Goal: Transaction & Acquisition: Purchase product/service

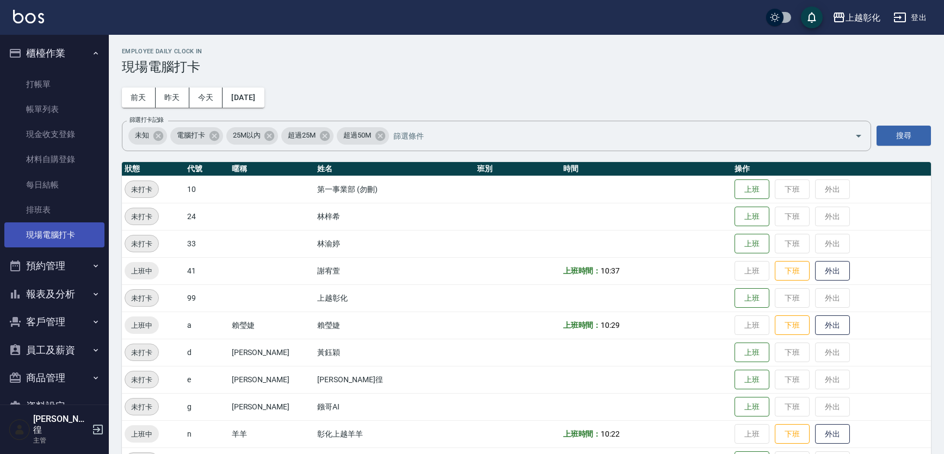
scroll to position [115, 0]
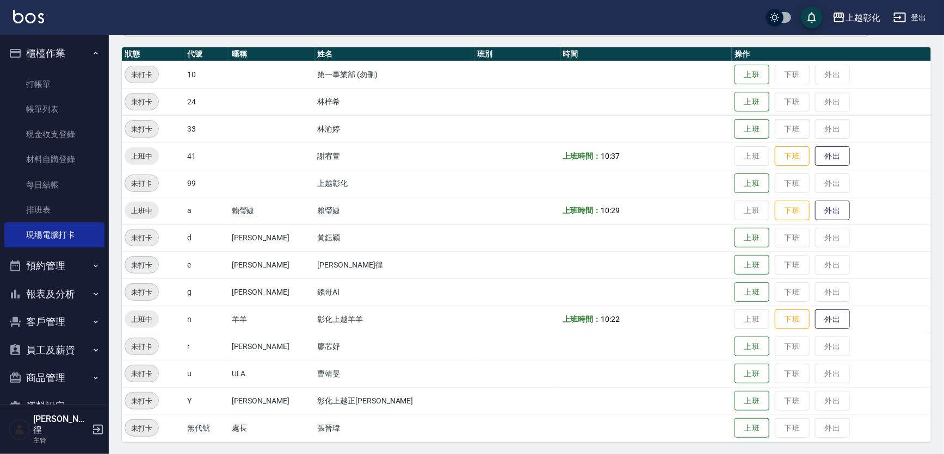
click at [62, 293] on button "報表及分析" at bounding box center [54, 294] width 100 height 28
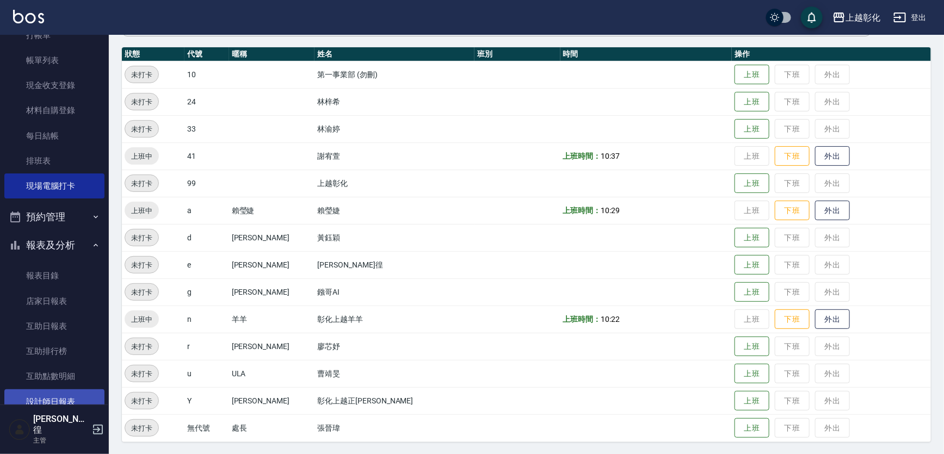
click at [65, 396] on link "設計師日報表" at bounding box center [54, 402] width 100 height 25
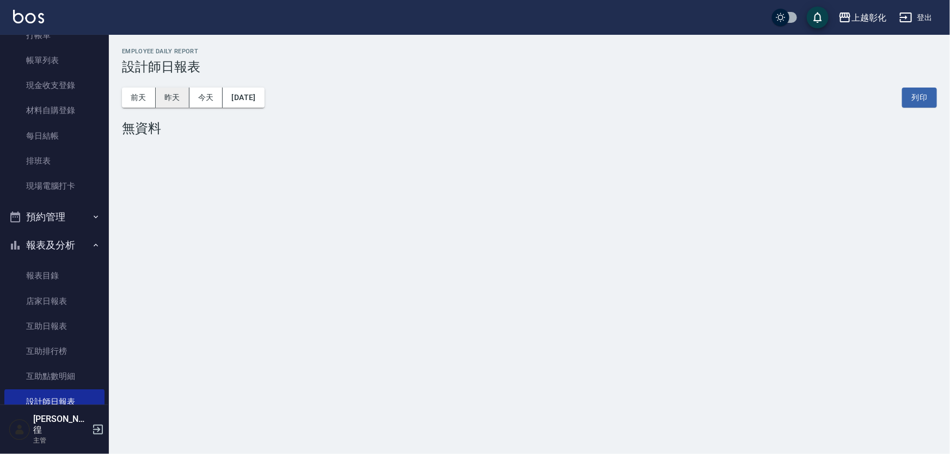
click at [162, 100] on button "昨天" at bounding box center [173, 98] width 34 height 20
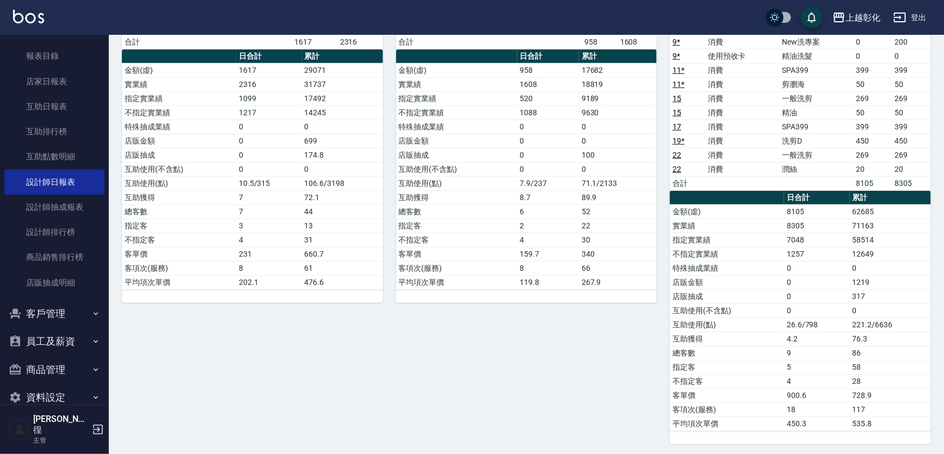
scroll to position [278, 0]
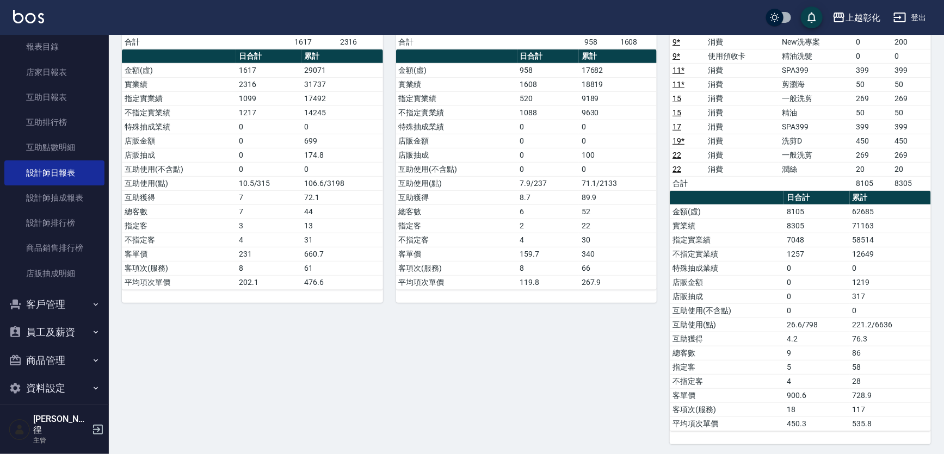
click at [67, 305] on button "客戶管理" at bounding box center [54, 305] width 100 height 28
click at [71, 331] on link "客戶列表" at bounding box center [54, 335] width 100 height 25
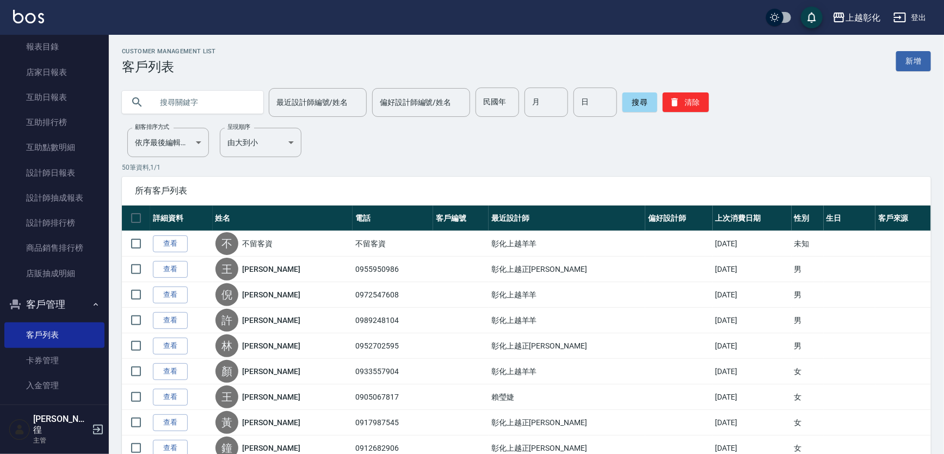
click at [171, 101] on input "text" at bounding box center [203, 102] width 102 height 29
type input "5"
type input "0980456"
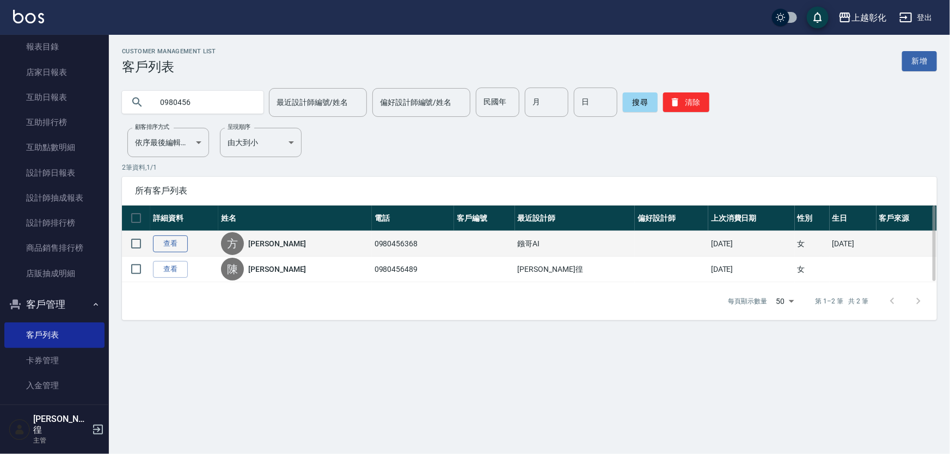
click at [177, 241] on link "查看" at bounding box center [170, 244] width 35 height 17
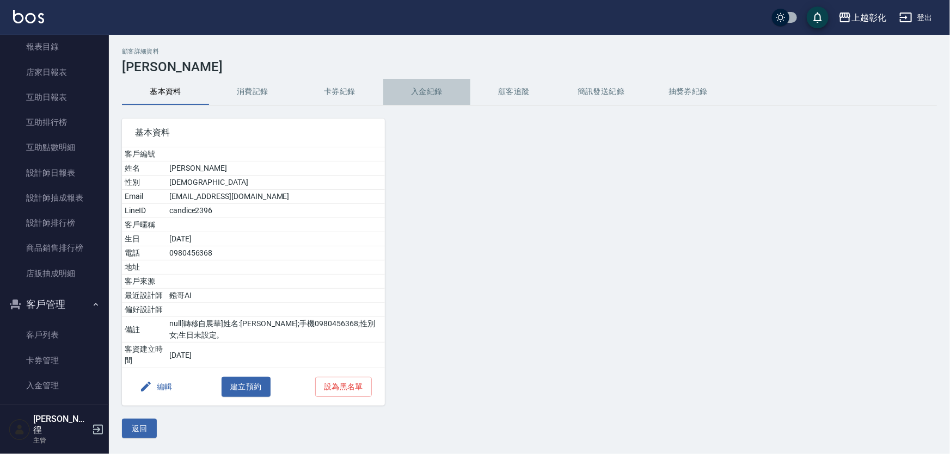
click at [409, 91] on button "入金紀錄" at bounding box center [426, 92] width 87 height 26
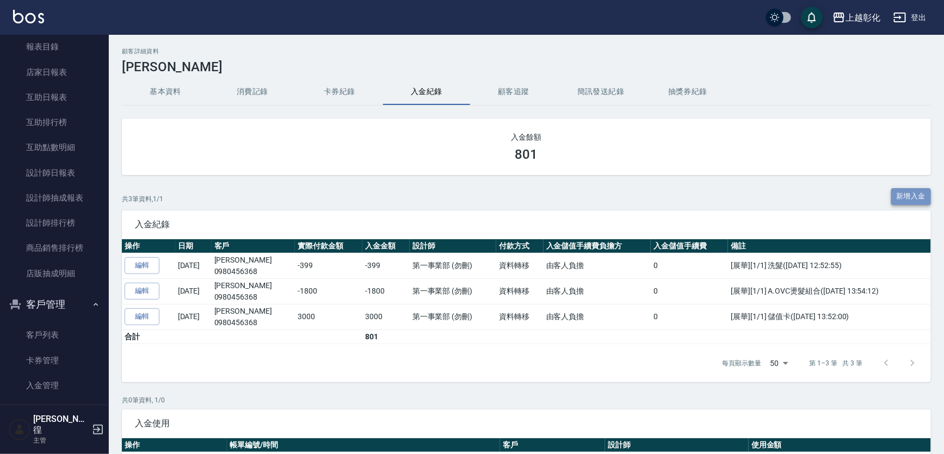
click at [909, 199] on button "新增入金" at bounding box center [912, 196] width 40 height 17
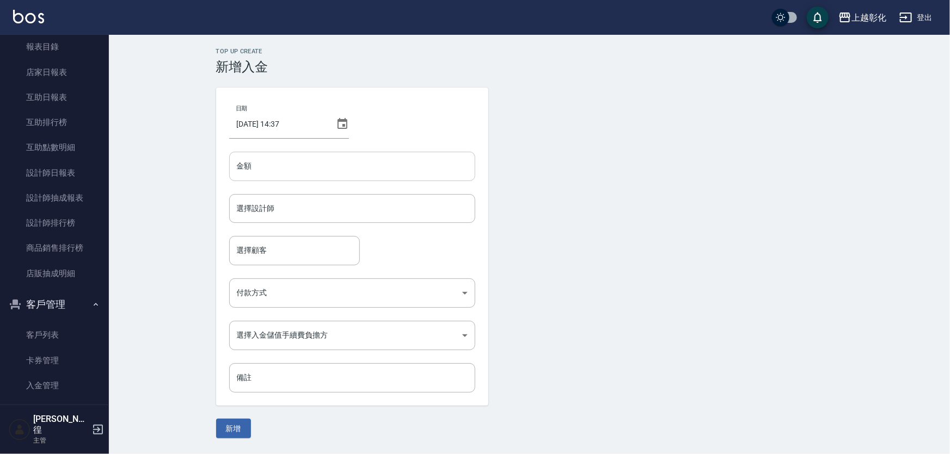
click at [340, 158] on input "金額" at bounding box center [352, 166] width 246 height 29
type input "-499"
click at [335, 212] on input "選擇設計師" at bounding box center [352, 208] width 236 height 19
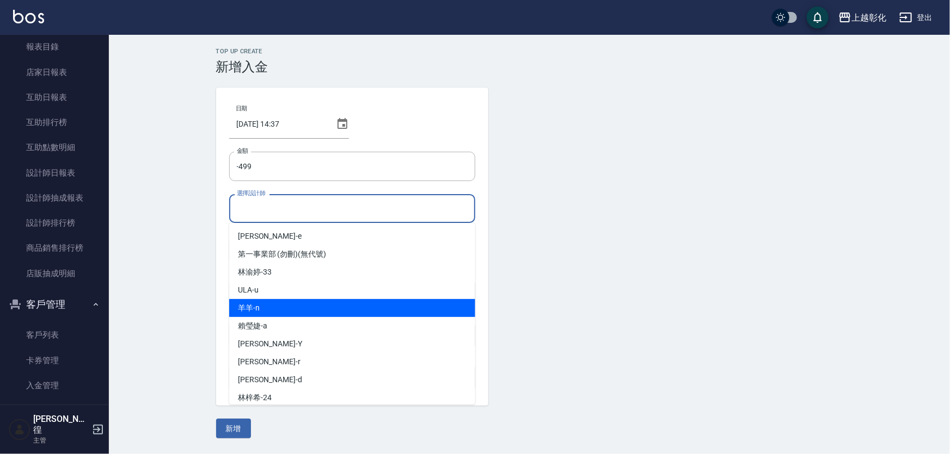
click at [269, 305] on div "羊羊 -n" at bounding box center [352, 308] width 246 height 18
type input "羊羊-n"
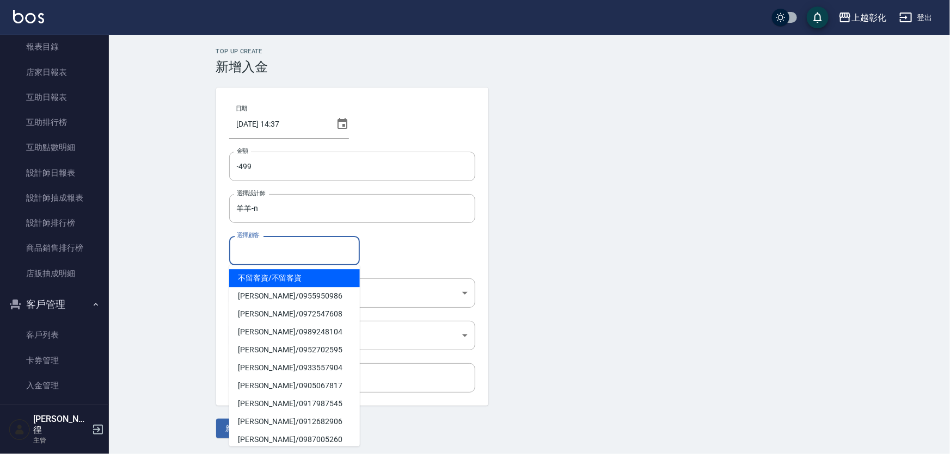
click at [265, 255] on input "選擇顧客" at bounding box center [294, 250] width 121 height 19
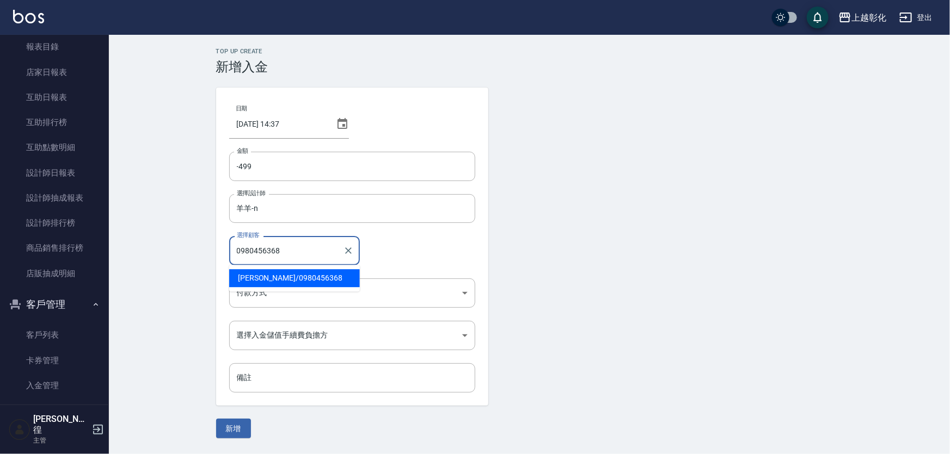
click at [327, 276] on span "[PERSON_NAME]/ 0980456368" at bounding box center [294, 278] width 131 height 18
type input "[PERSON_NAME]/0980456368"
click at [321, 286] on body "上越彰化 登出 櫃檯作業 打帳單 帳單列表 現金收支登錄 材料自購登錄 每日結帳 排班表 現場電腦打卡 預約管理 預約管理 單日預約紀錄 單週預約紀錄 報表及…" at bounding box center [475, 227] width 950 height 454
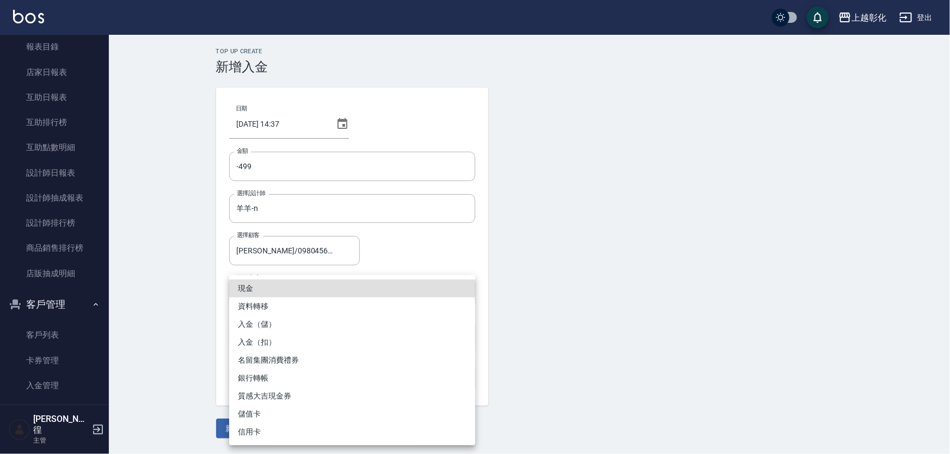
click at [281, 341] on li "入金（扣）" at bounding box center [352, 343] width 246 height 18
type input "入金（扣）"
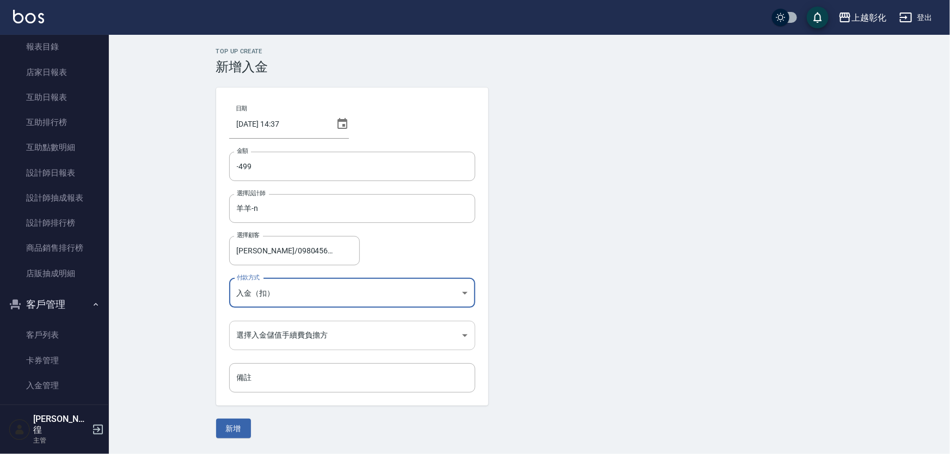
click at [273, 347] on body "上越彰化 登出 櫃檯作業 打帳單 帳單列表 現金收支登錄 材料自購登錄 每日結帳 排班表 現場電腦打卡 預約管理 預約管理 單日預約紀錄 單週預約紀錄 報表及…" at bounding box center [475, 227] width 950 height 454
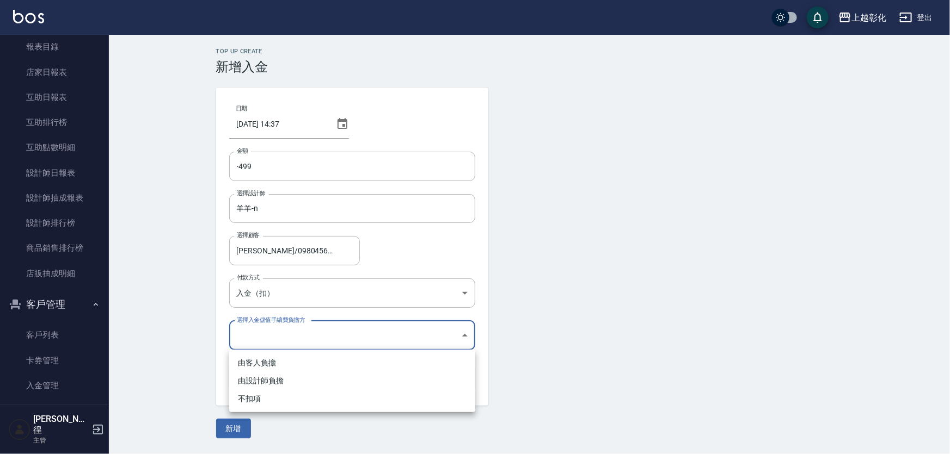
click at [269, 402] on li "不扣項" at bounding box center [352, 399] width 246 height 18
type input "WITHOUTHANDLINGFEE"
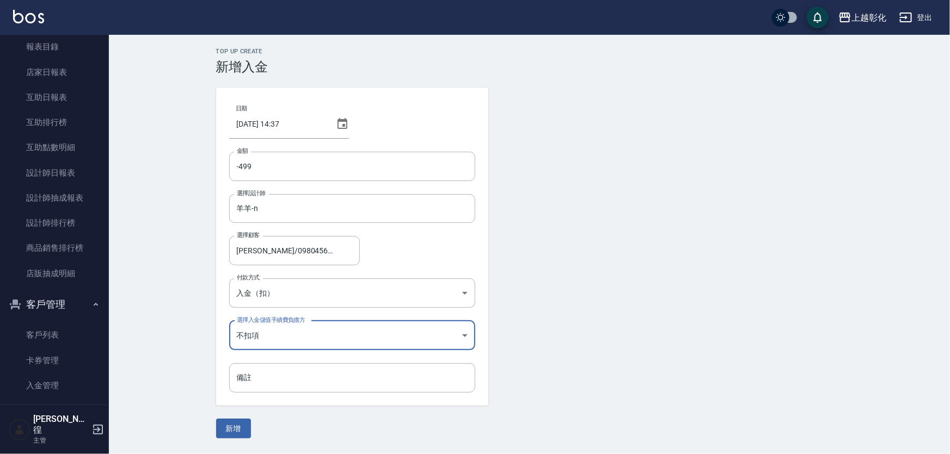
click at [231, 434] on button "新增" at bounding box center [233, 429] width 35 height 20
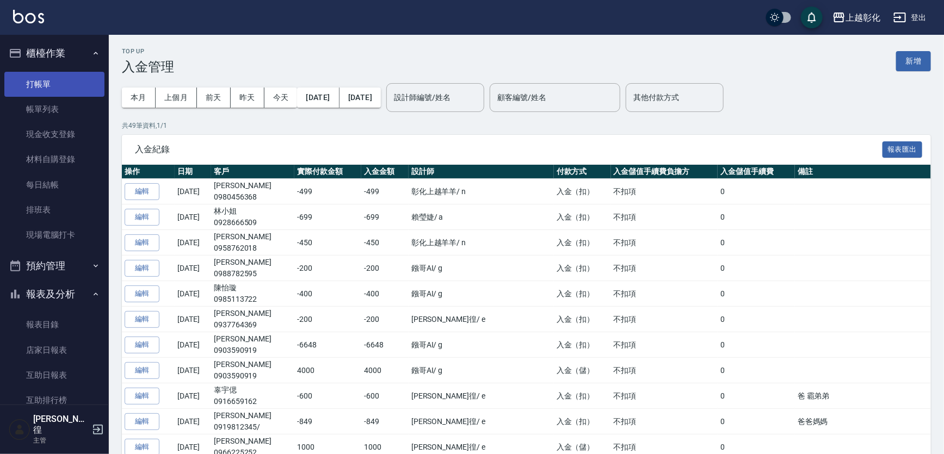
click at [43, 76] on link "打帳單" at bounding box center [54, 84] width 100 height 25
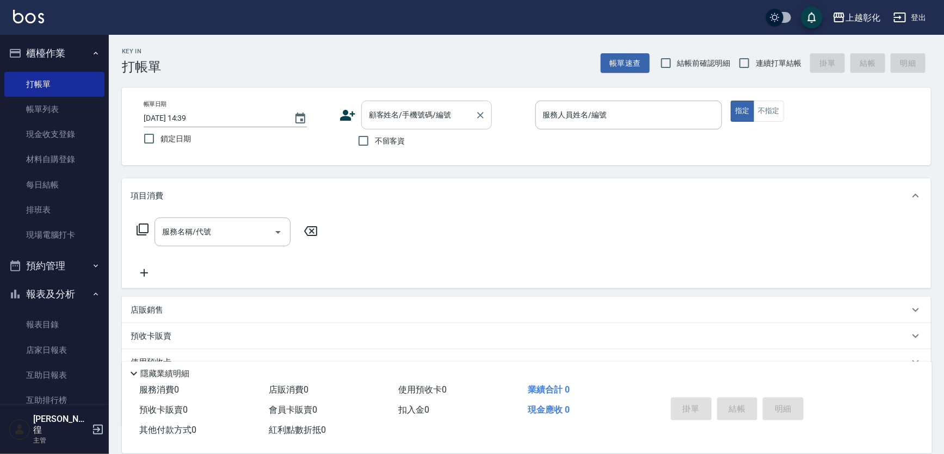
click at [392, 124] on input "顧客姓名/手機號碼/編號" at bounding box center [418, 115] width 105 height 19
click at [401, 142] on li "[PERSON_NAME]/0929172189/null" at bounding box center [426, 143] width 131 height 18
type input "[PERSON_NAME]/0929172189/null"
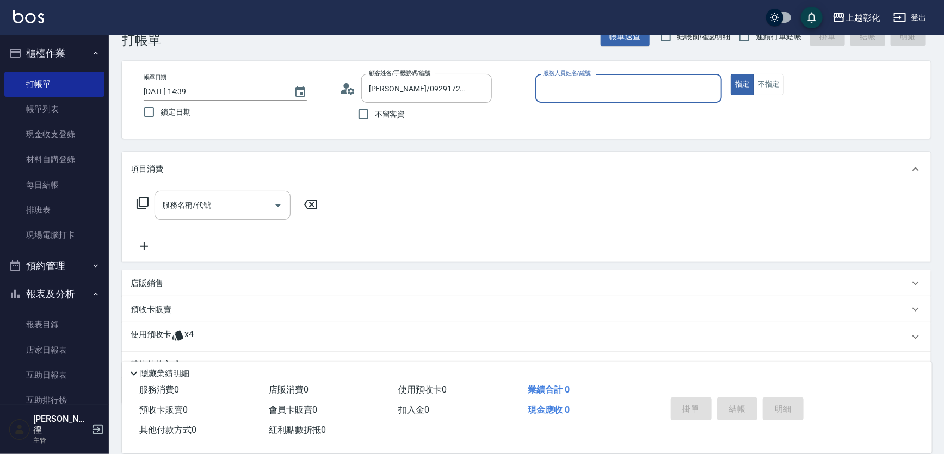
scroll to position [49, 0]
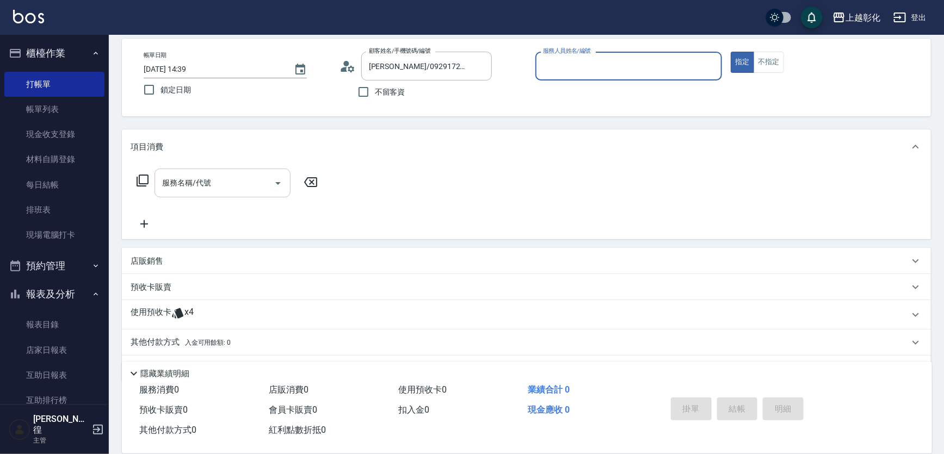
click at [220, 170] on div "服務名稱/代號" at bounding box center [223, 183] width 136 height 29
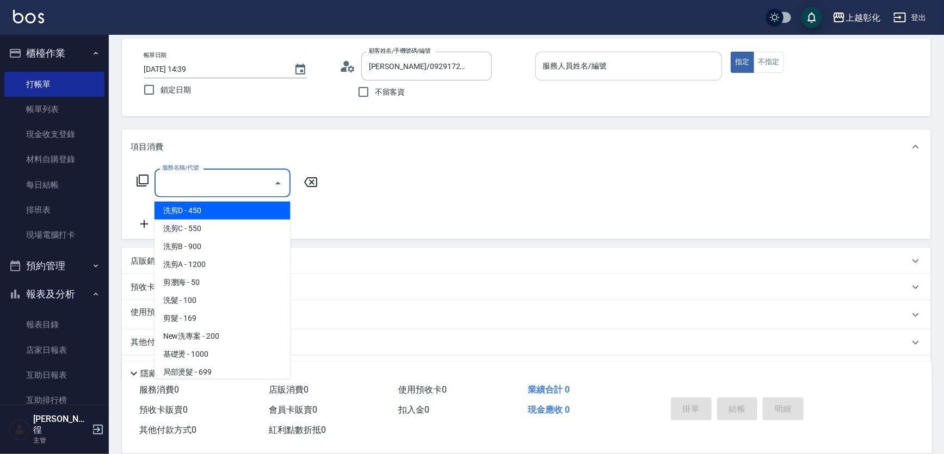
click at [626, 57] on input "服務人員姓名/編號" at bounding box center [628, 66] width 177 height 19
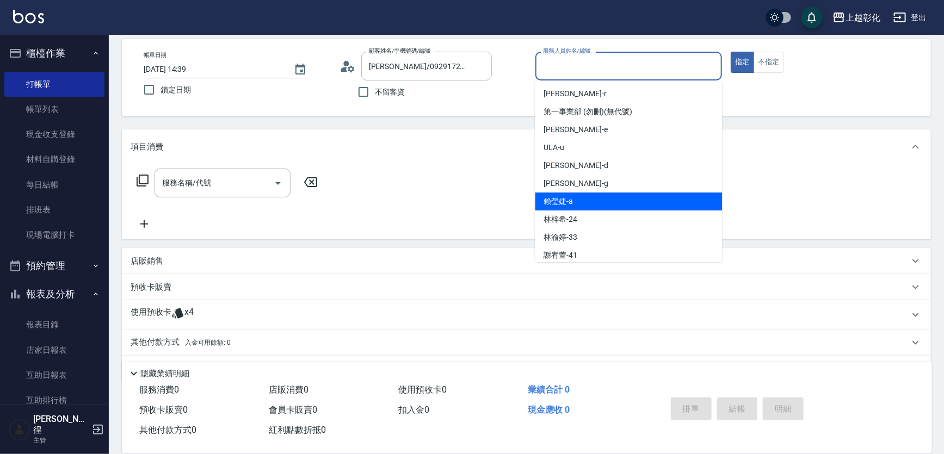
click at [618, 199] on div "[PERSON_NAME]" at bounding box center [629, 202] width 187 height 18
type input "[PERSON_NAME]"
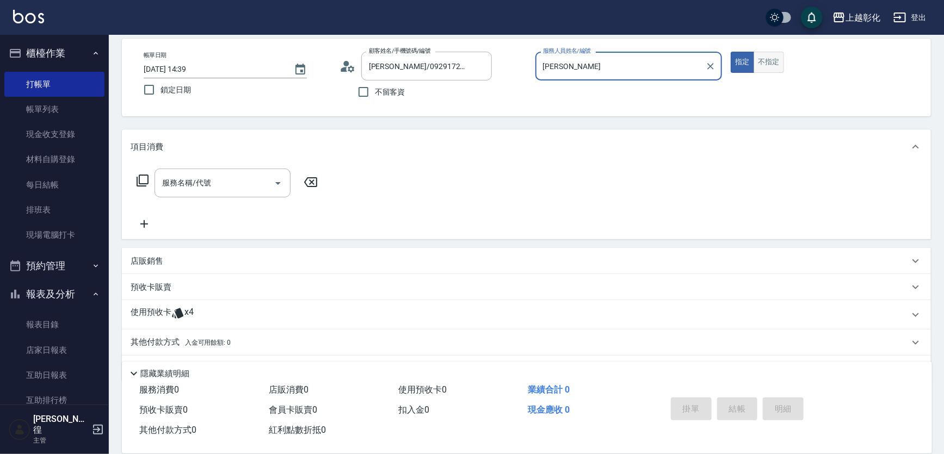
click at [775, 66] on button "不指定" at bounding box center [769, 62] width 30 height 21
click at [254, 185] on input "服務名稱/代號" at bounding box center [214, 183] width 110 height 19
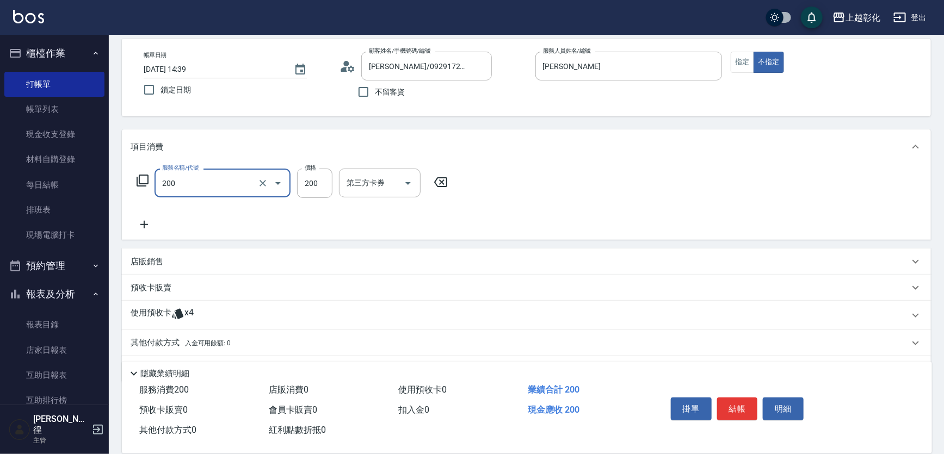
type input "New洗專案(200)"
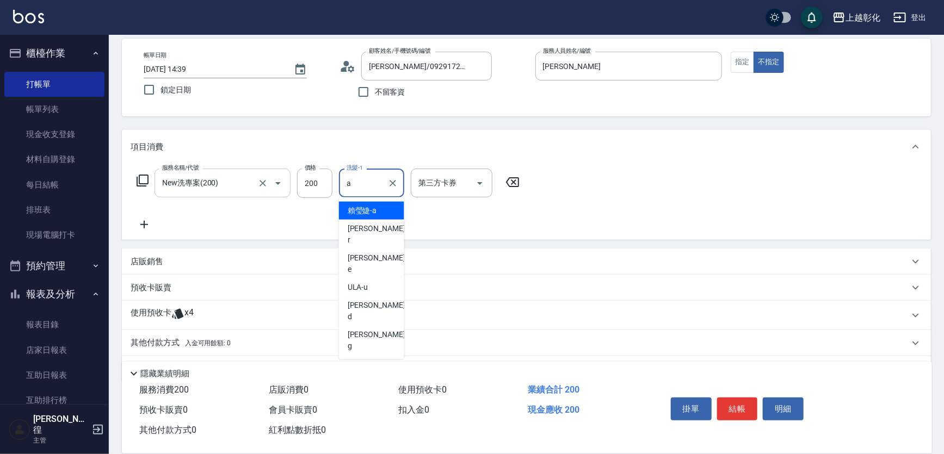
type input "[PERSON_NAME]"
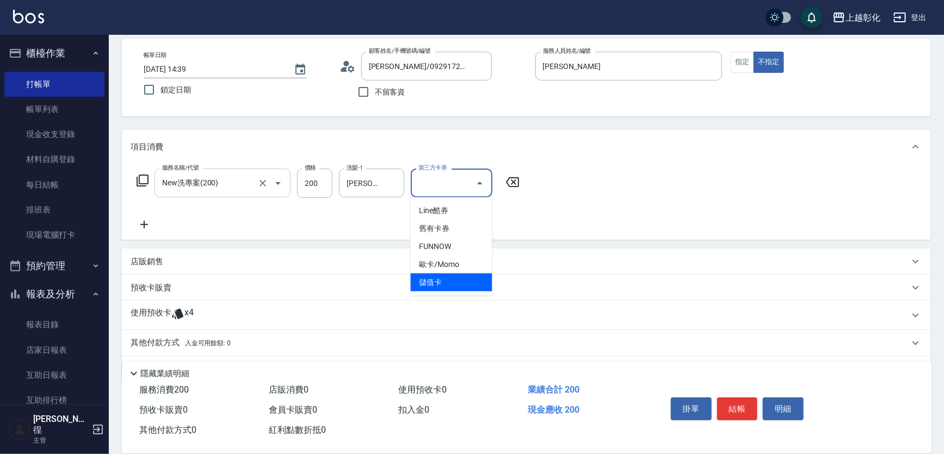
type input "儲值卡"
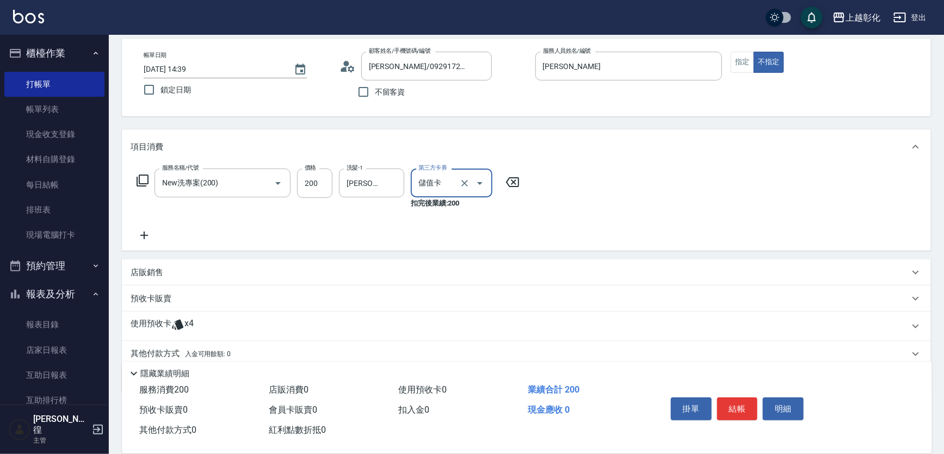
click at [212, 332] on div "使用預收卡 x4" at bounding box center [520, 326] width 779 height 16
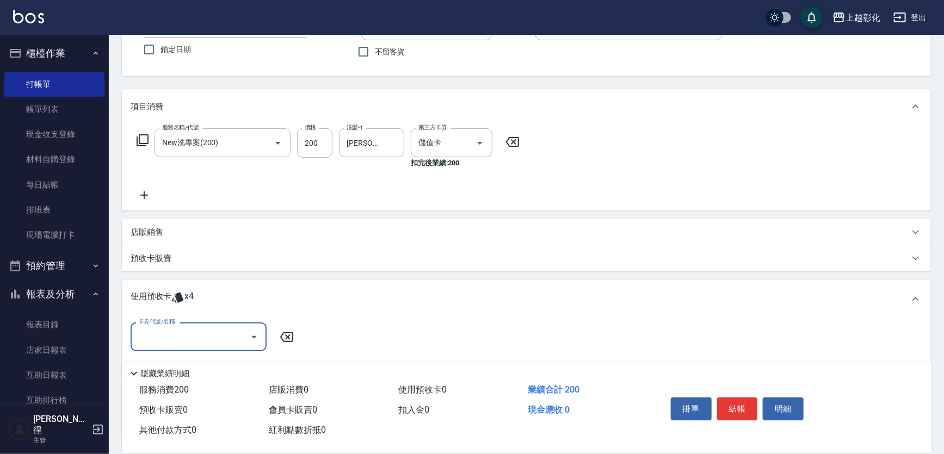
scroll to position [148, 0]
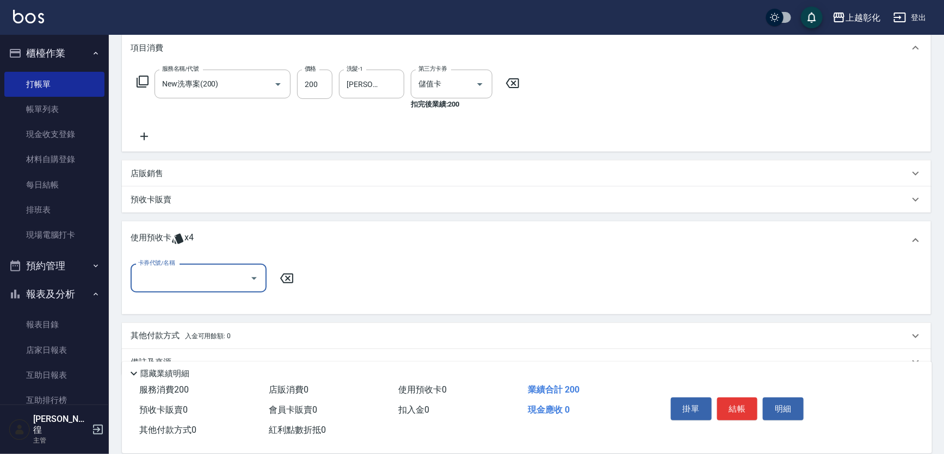
click at [197, 278] on input "卡券代號/名稱" at bounding box center [191, 278] width 110 height 19
click at [194, 302] on div "精油洗髮 剩餘4張" at bounding box center [199, 306] width 136 height 18
type input "精油洗髮"
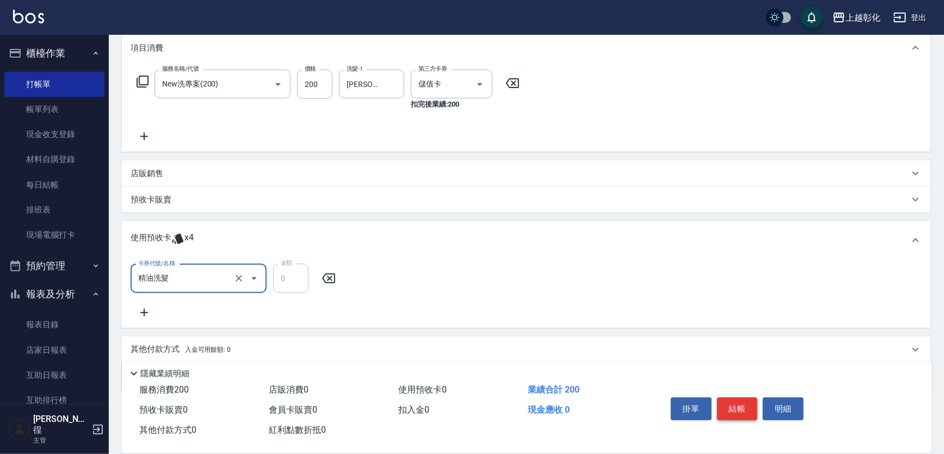
click at [748, 398] on button "結帳" at bounding box center [737, 409] width 41 height 23
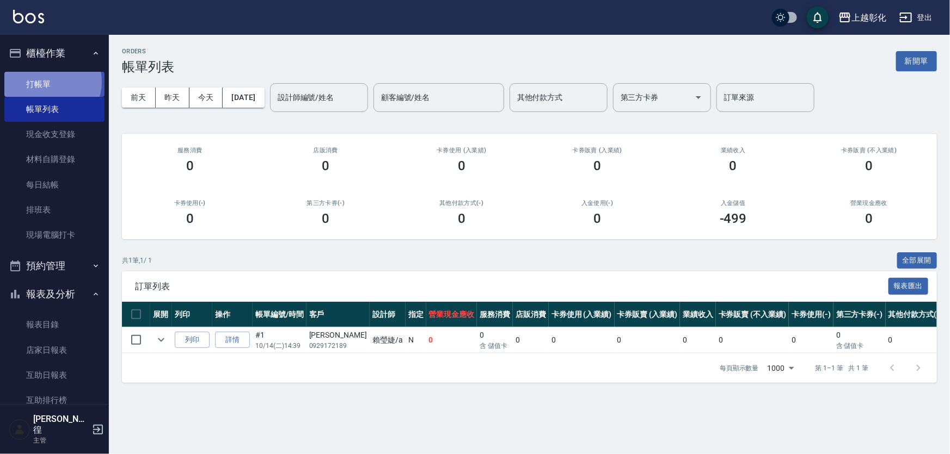
click at [51, 82] on link "打帳單" at bounding box center [54, 84] width 100 height 25
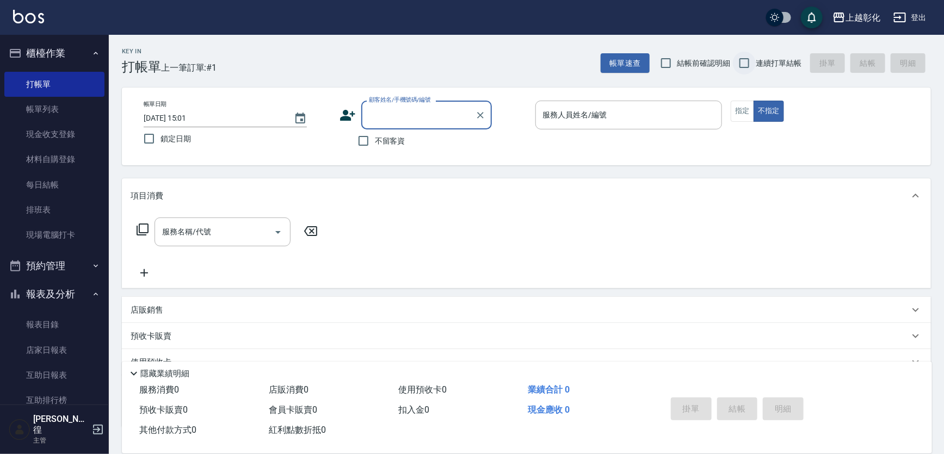
click at [753, 65] on input "連續打單結帳" at bounding box center [744, 63] width 23 height 23
checkbox input "true"
